Goal: Task Accomplishment & Management: Manage account settings

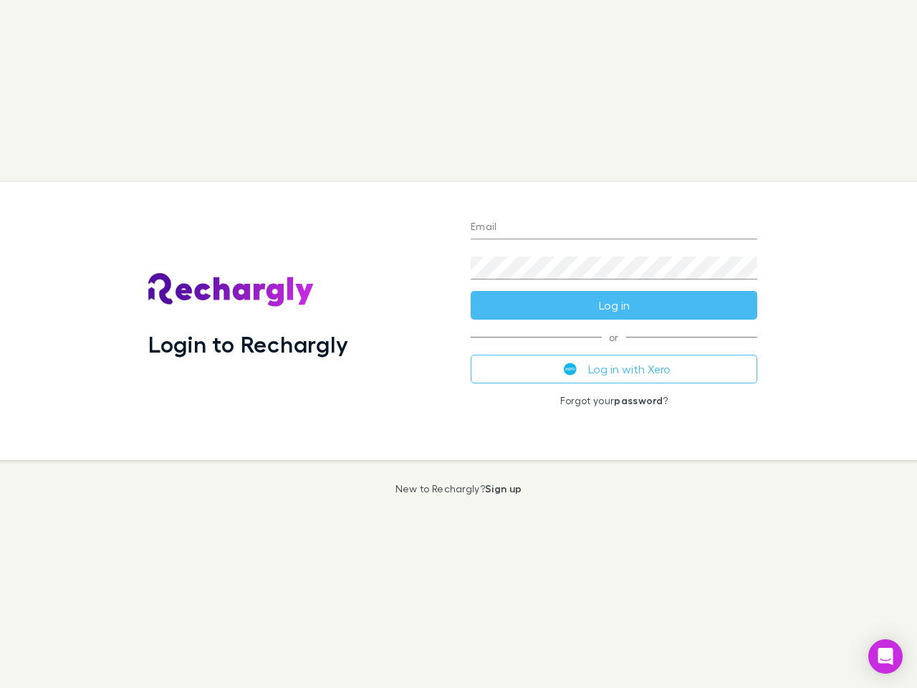
click at [459, 344] on div "Login to Rechargly" at bounding box center [298, 321] width 322 height 278
click at [614, 228] on input "Email" at bounding box center [614, 227] width 287 height 23
click at [614, 305] on button "Log in" at bounding box center [614, 305] width 287 height 29
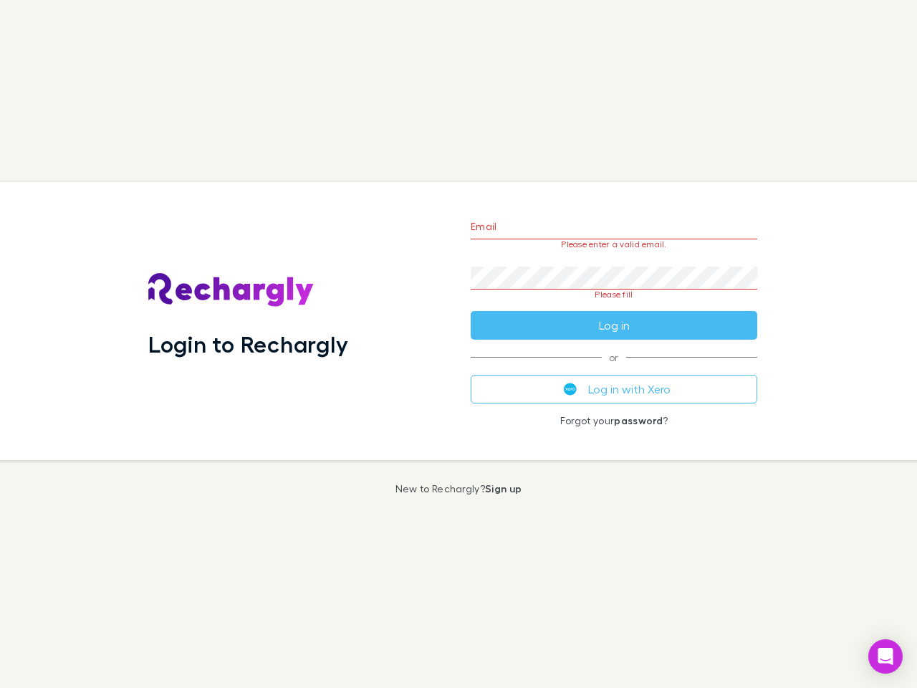
click at [614, 369] on div "Email Please enter a valid email. Password Please fill Log in or Log in with Xe…" at bounding box center [613, 321] width 309 height 278
click at [885, 656] on icon "Open Intercom Messenger" at bounding box center [885, 656] width 15 height 17
